Goal: Transaction & Acquisition: Purchase product/service

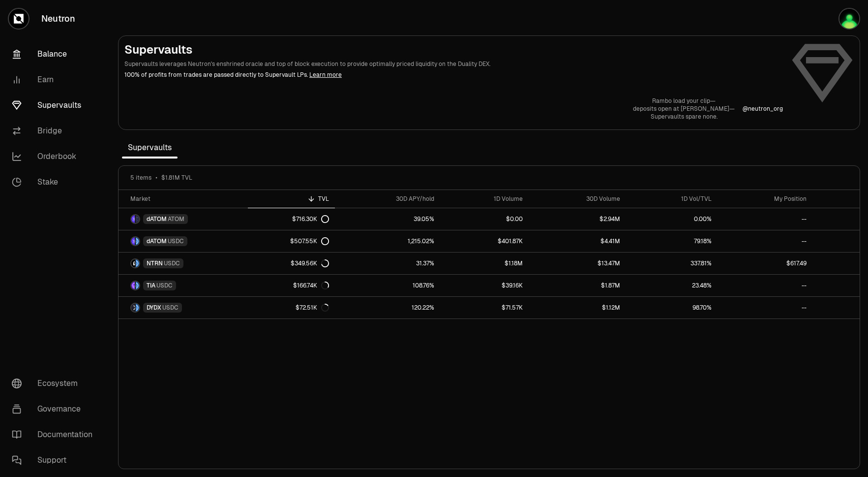
click at [62, 55] on link "Balance" at bounding box center [55, 54] width 102 height 26
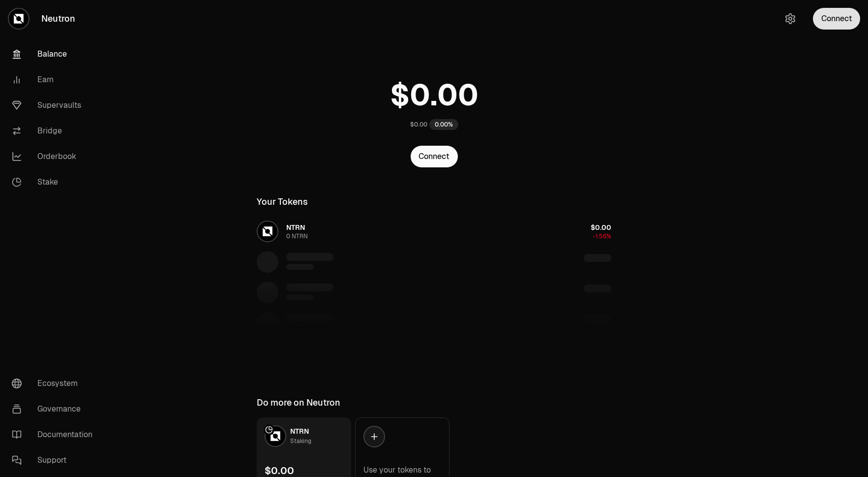
click at [831, 14] on button "Connect" at bounding box center [836, 19] width 47 height 22
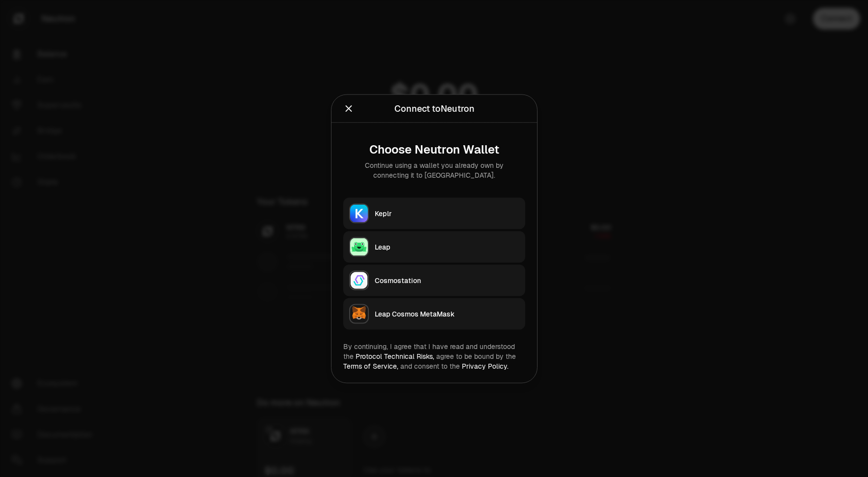
click at [403, 246] on div "Leap" at bounding box center [447, 247] width 145 height 10
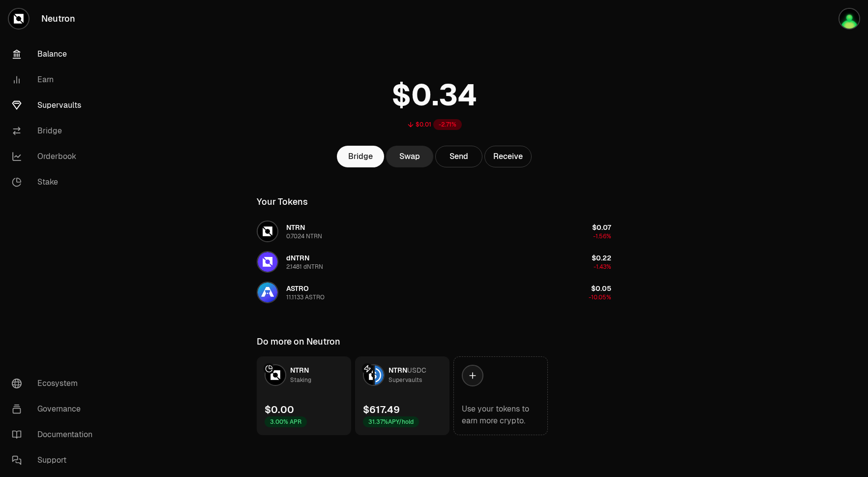
click at [59, 111] on link "Supervaults" at bounding box center [55, 105] width 102 height 26
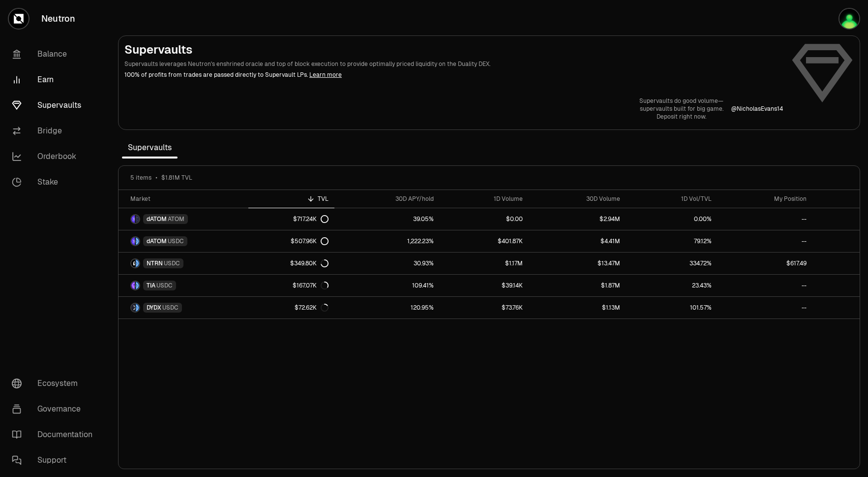
click at [64, 82] on link "Earn" at bounding box center [55, 80] width 102 height 26
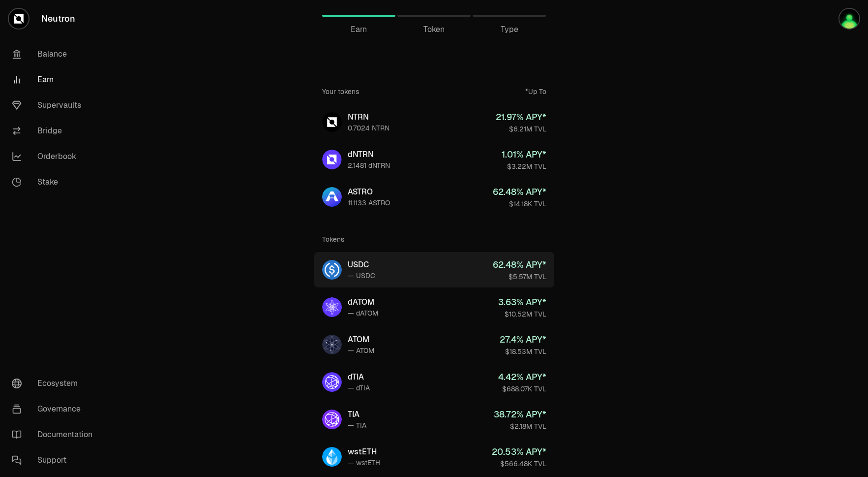
click at [530, 274] on div "$5.57M TVL" at bounding box center [520, 277] width 54 height 10
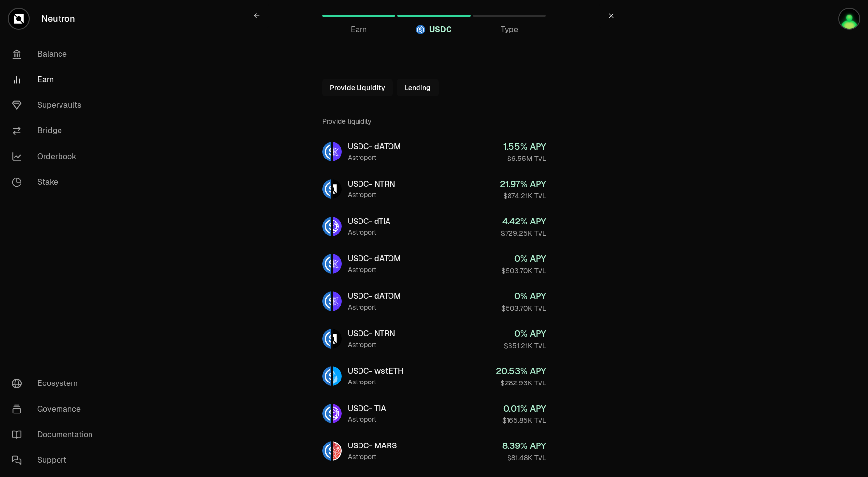
click at [511, 17] on div "Type" at bounding box center [509, 16] width 73 height 24
click at [373, 15] on div at bounding box center [358, 16] width 73 height 2
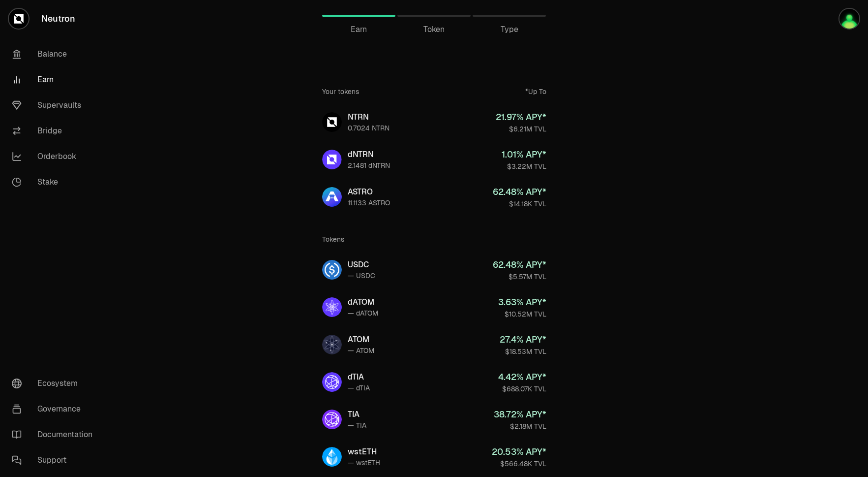
click at [539, 94] on div "*Up To" at bounding box center [535, 92] width 21 height 10
click at [539, 92] on div "*Up To" at bounding box center [535, 92] width 21 height 10
click at [61, 105] on link "Supervaults" at bounding box center [55, 105] width 102 height 26
